Goal: Find contact information: Find contact information

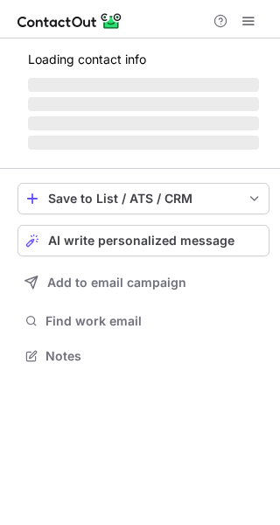
scroll to position [339, 280]
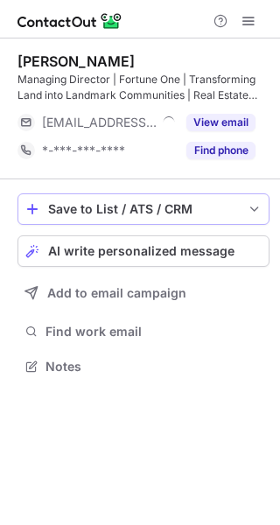
scroll to position [355, 280]
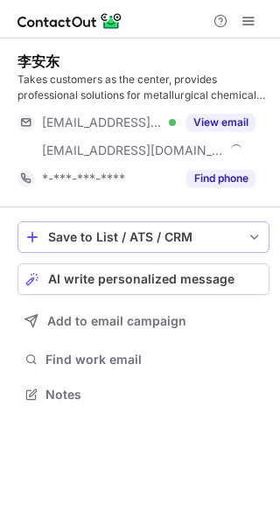
scroll to position [383, 280]
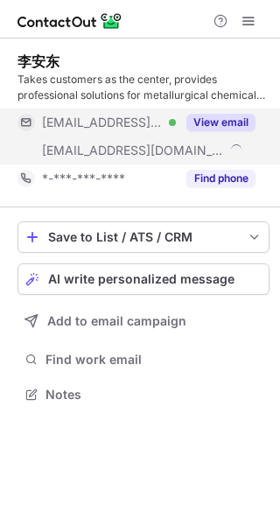
click at [213, 128] on button "View email" at bounding box center [220, 123] width 69 height 18
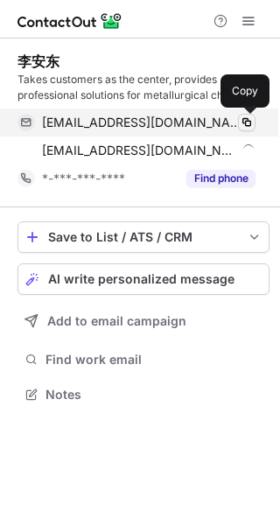
click at [250, 119] on span at bounding box center [247, 123] width 14 height 14
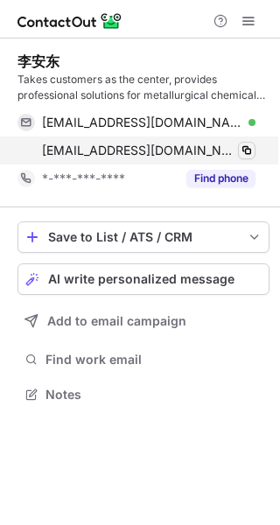
click at [249, 152] on span at bounding box center [247, 151] width 14 height 14
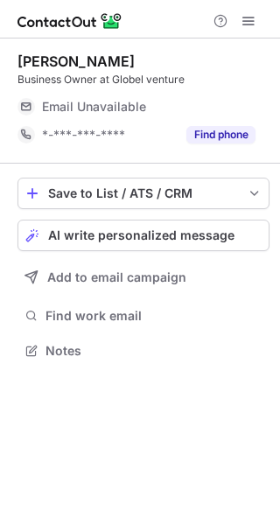
scroll to position [339, 280]
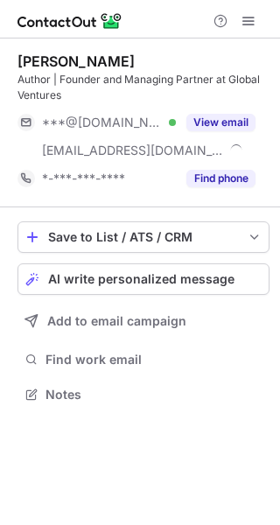
scroll to position [383, 280]
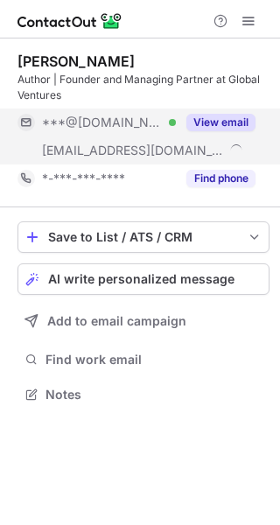
click at [221, 122] on button "View email" at bounding box center [220, 123] width 69 height 18
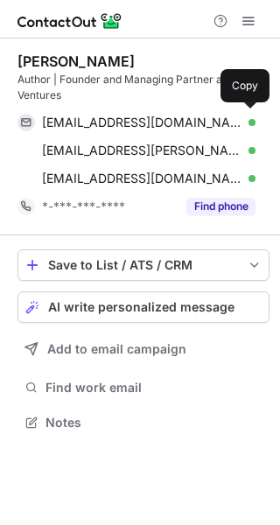
scroll to position [411, 280]
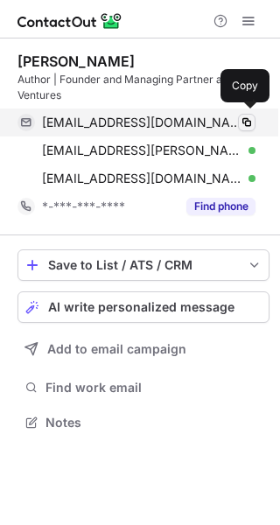
click at [242, 122] on span at bounding box center [247, 123] width 14 height 14
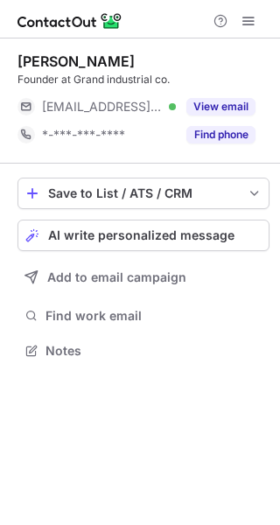
scroll to position [339, 280]
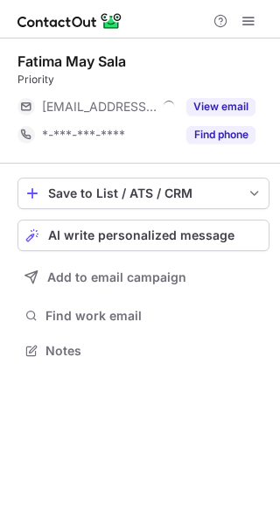
scroll to position [339, 280]
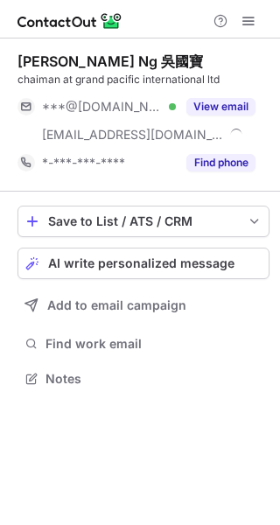
scroll to position [367, 280]
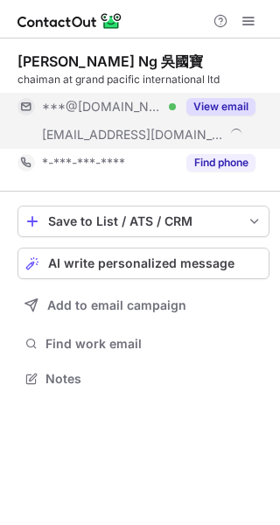
click at [251, 108] on button "View email" at bounding box center [220, 107] width 69 height 18
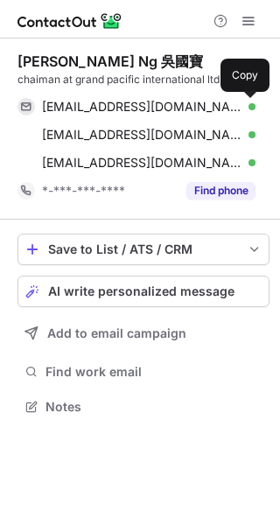
click at [251, 108] on span at bounding box center [247, 107] width 14 height 14
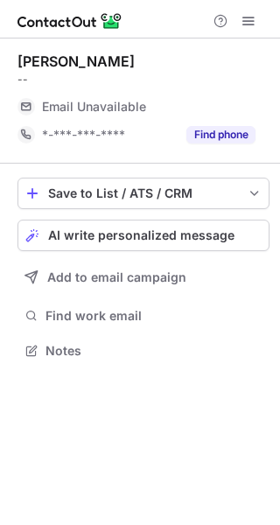
scroll to position [339, 280]
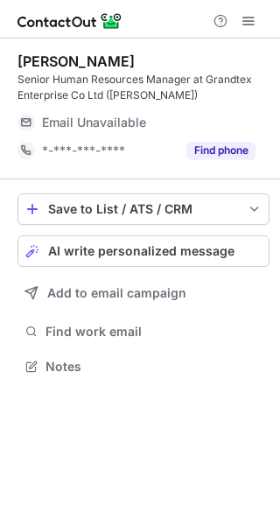
scroll to position [355, 280]
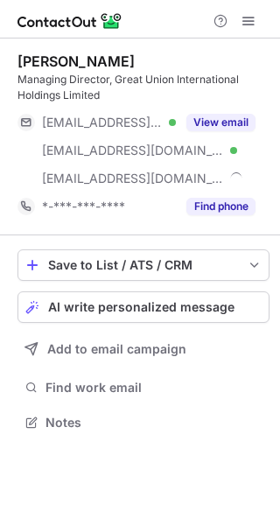
scroll to position [411, 280]
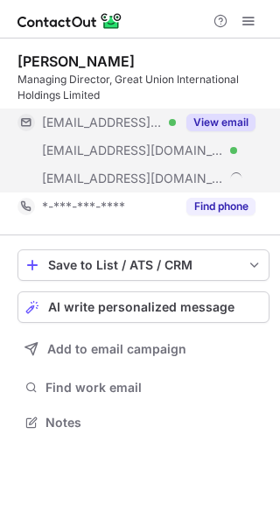
click at [234, 120] on button "View email" at bounding box center [220, 123] width 69 height 18
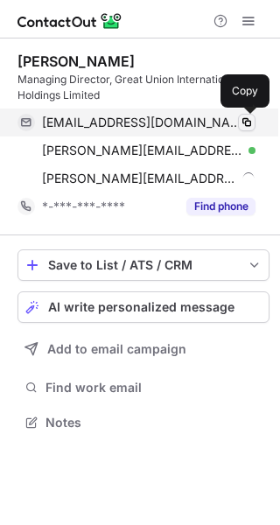
click at [246, 120] on span at bounding box center [247, 123] width 14 height 14
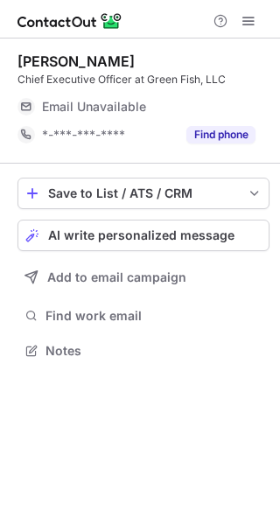
scroll to position [339, 280]
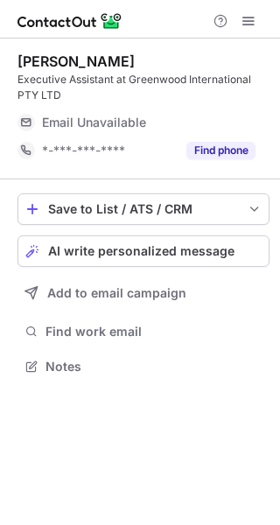
scroll to position [355, 280]
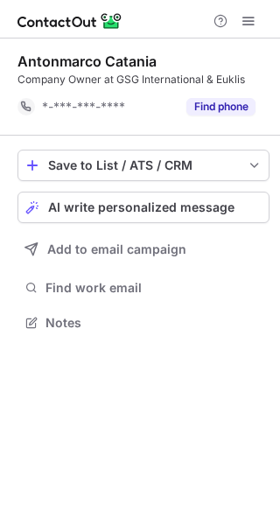
scroll to position [311, 280]
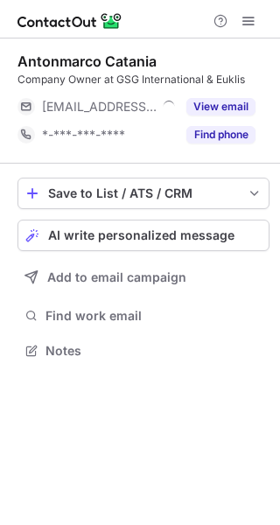
scroll to position [339, 280]
